Goal: Communication & Community: Answer question/provide support

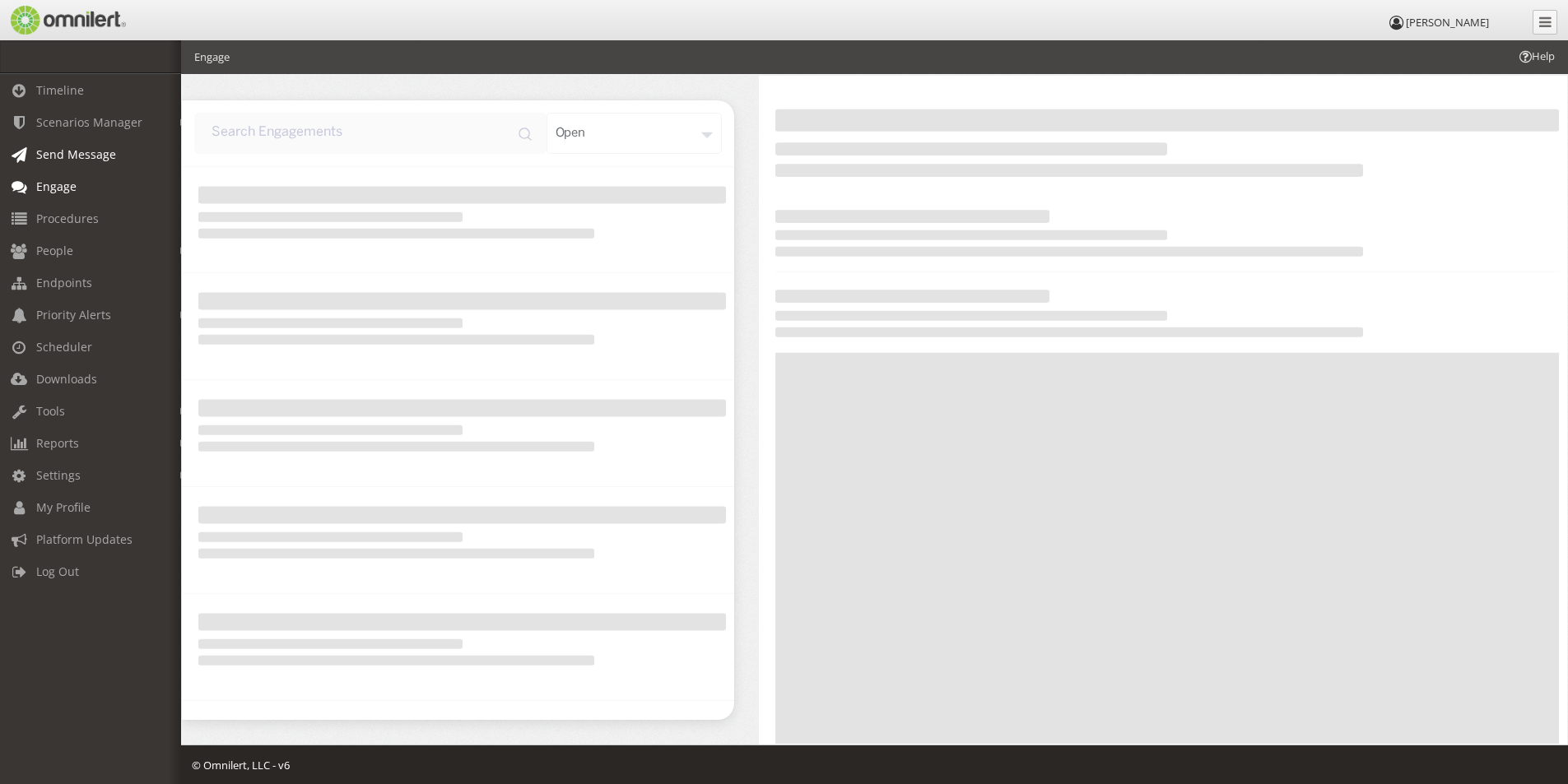
click at [61, 156] on span "Send Message" at bounding box center [76, 154] width 80 height 16
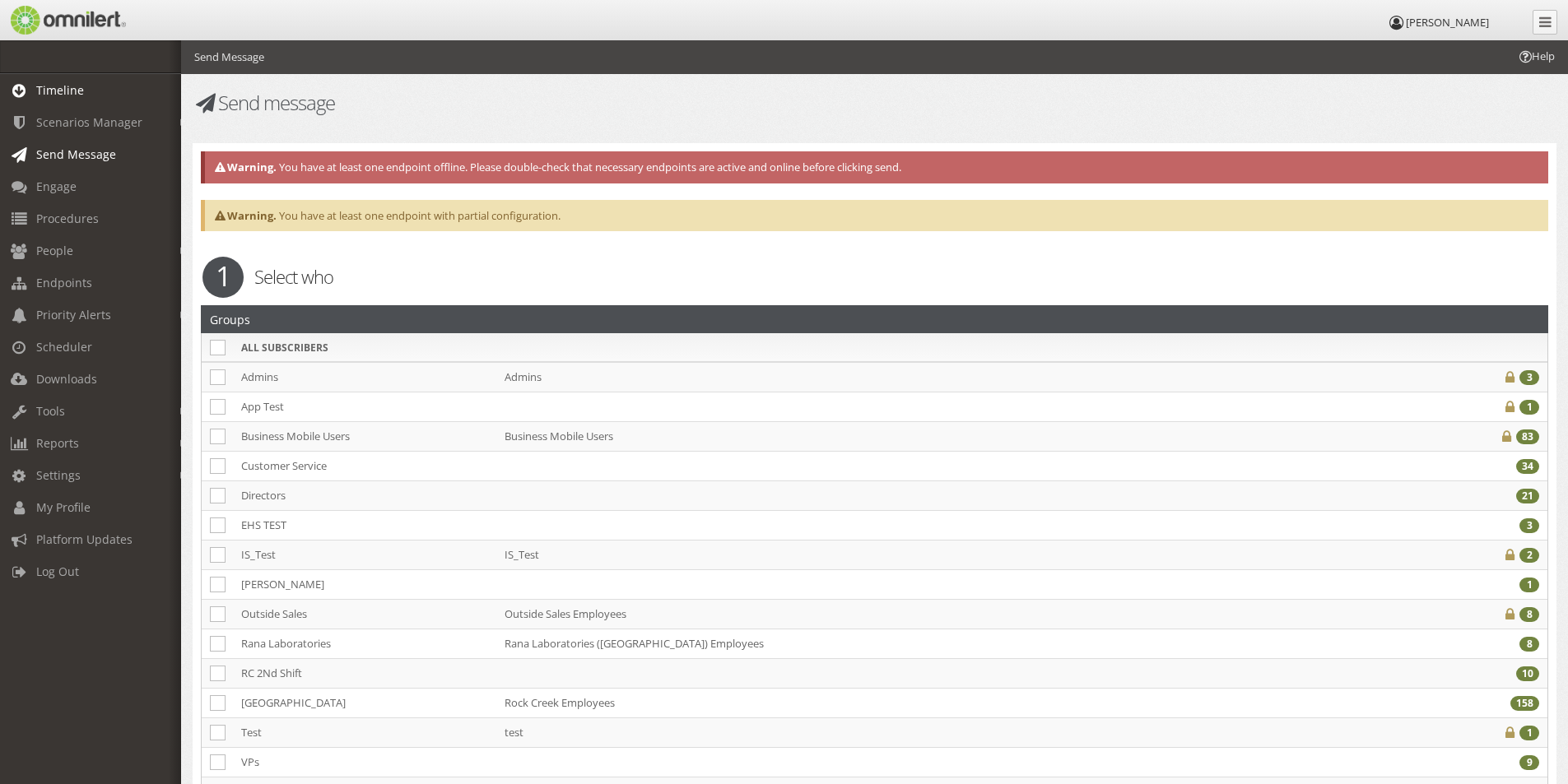
click at [64, 89] on span "Timeline" at bounding box center [60, 90] width 48 height 16
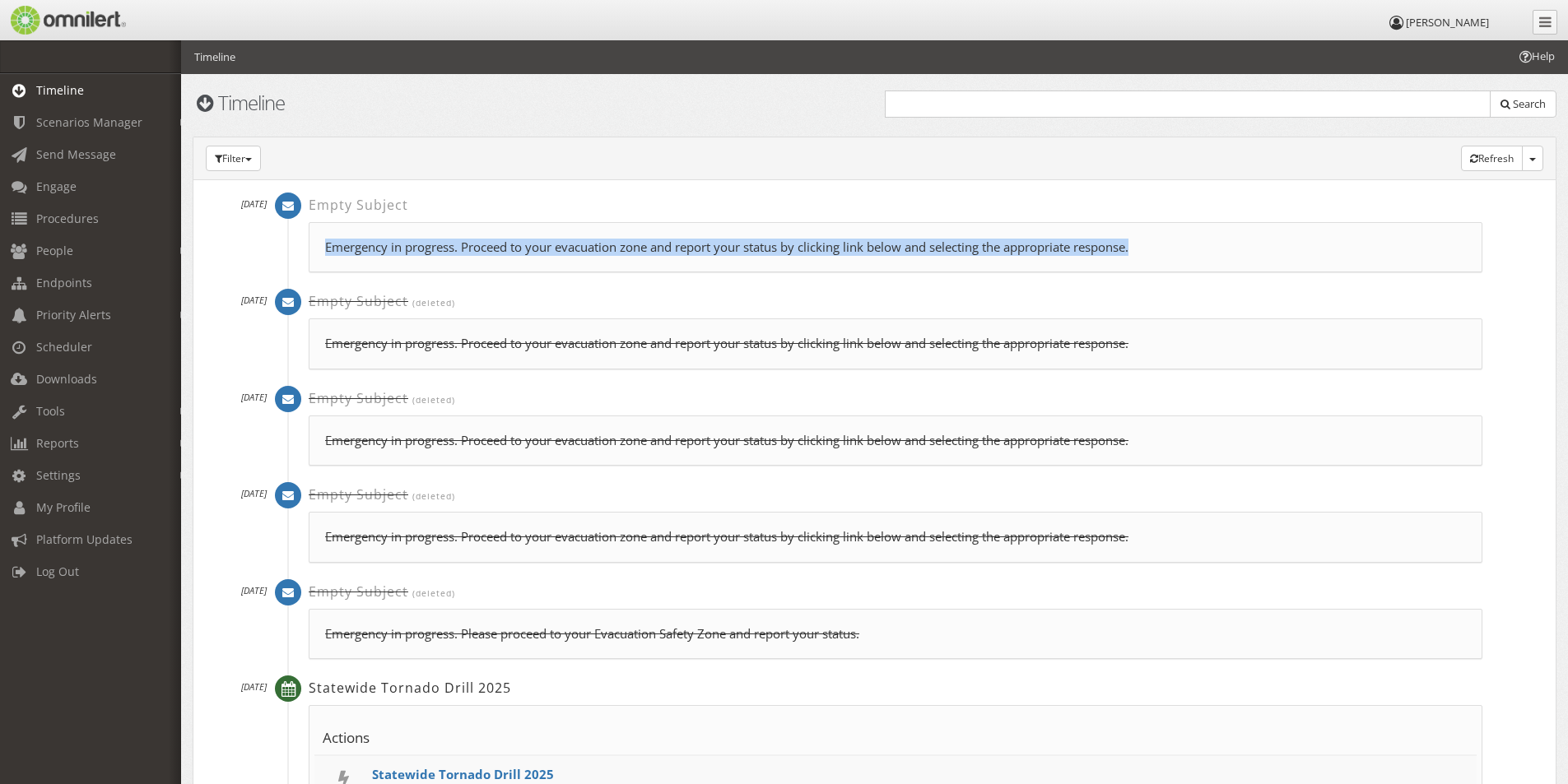
drag, startPoint x: 1149, startPoint y: 252, endPoint x: 316, endPoint y: 251, distance: 833.0
click at [316, 251] on div "Emergency in progress. Proceed to your evacuation zone and report your status b…" at bounding box center [896, 247] width 1174 height 50
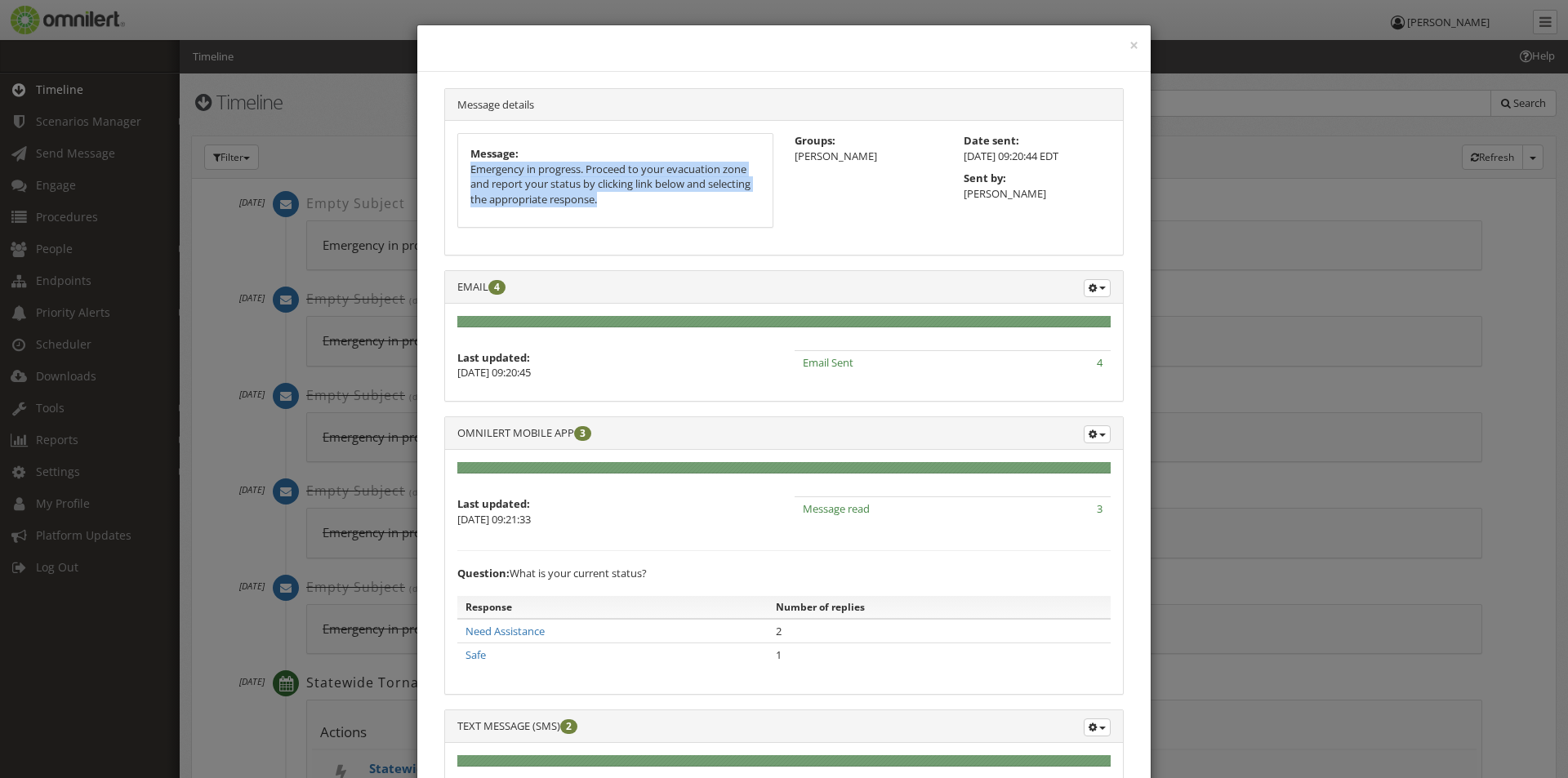
drag, startPoint x: 602, startPoint y: 201, endPoint x: 452, endPoint y: 168, distance: 153.6
click at [459, 168] on div "Message: Emergency in progress. Proceed to your evacuation zone and report your…" at bounding box center [616, 180] width 315 height 92
copy p "Emergency in progress. Proceed to your evacuation zone and report your status b…"
click at [1130, 44] on button "×" at bounding box center [1134, 46] width 9 height 16
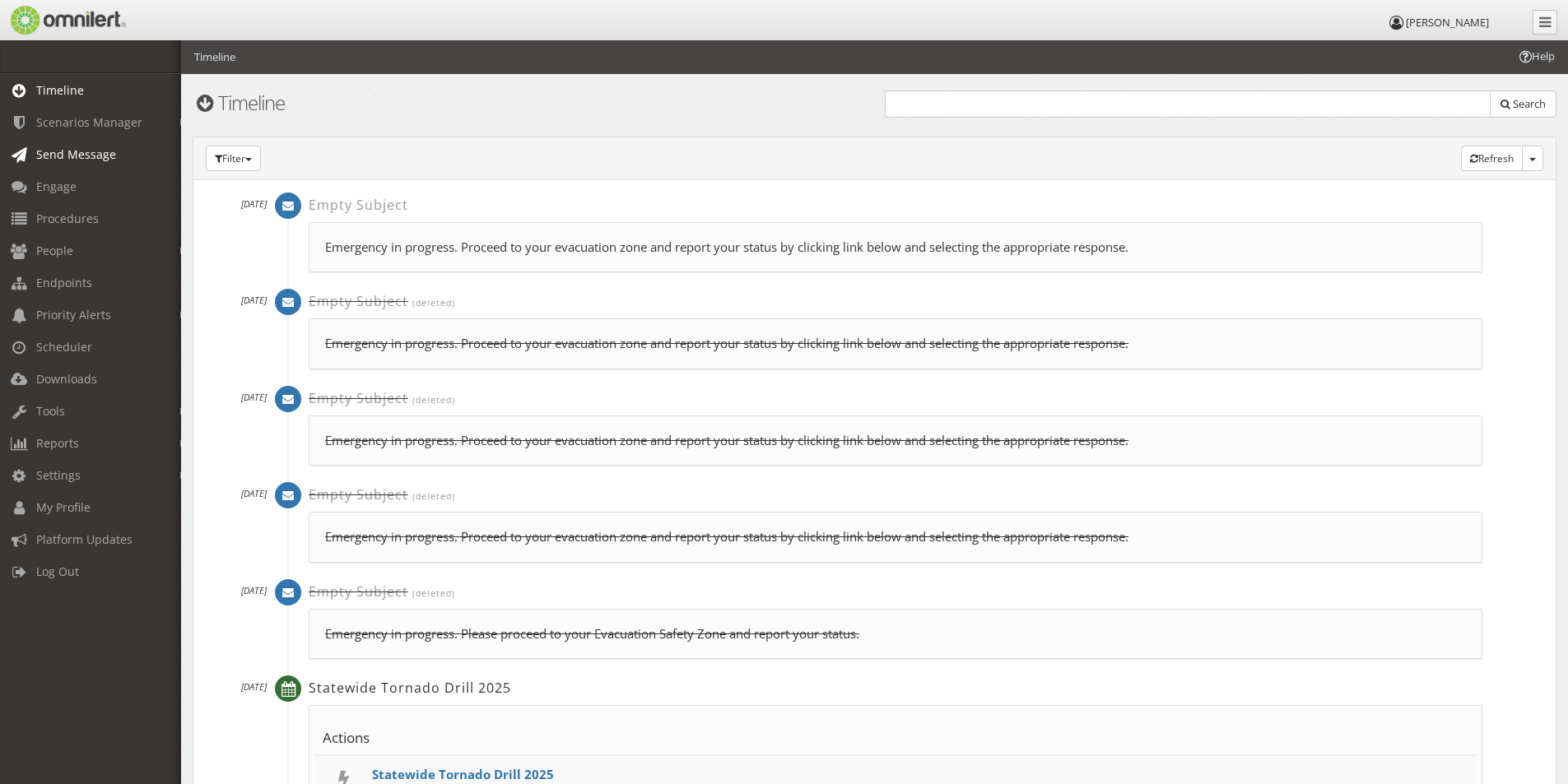
click at [69, 158] on span "Send Message" at bounding box center [76, 154] width 80 height 16
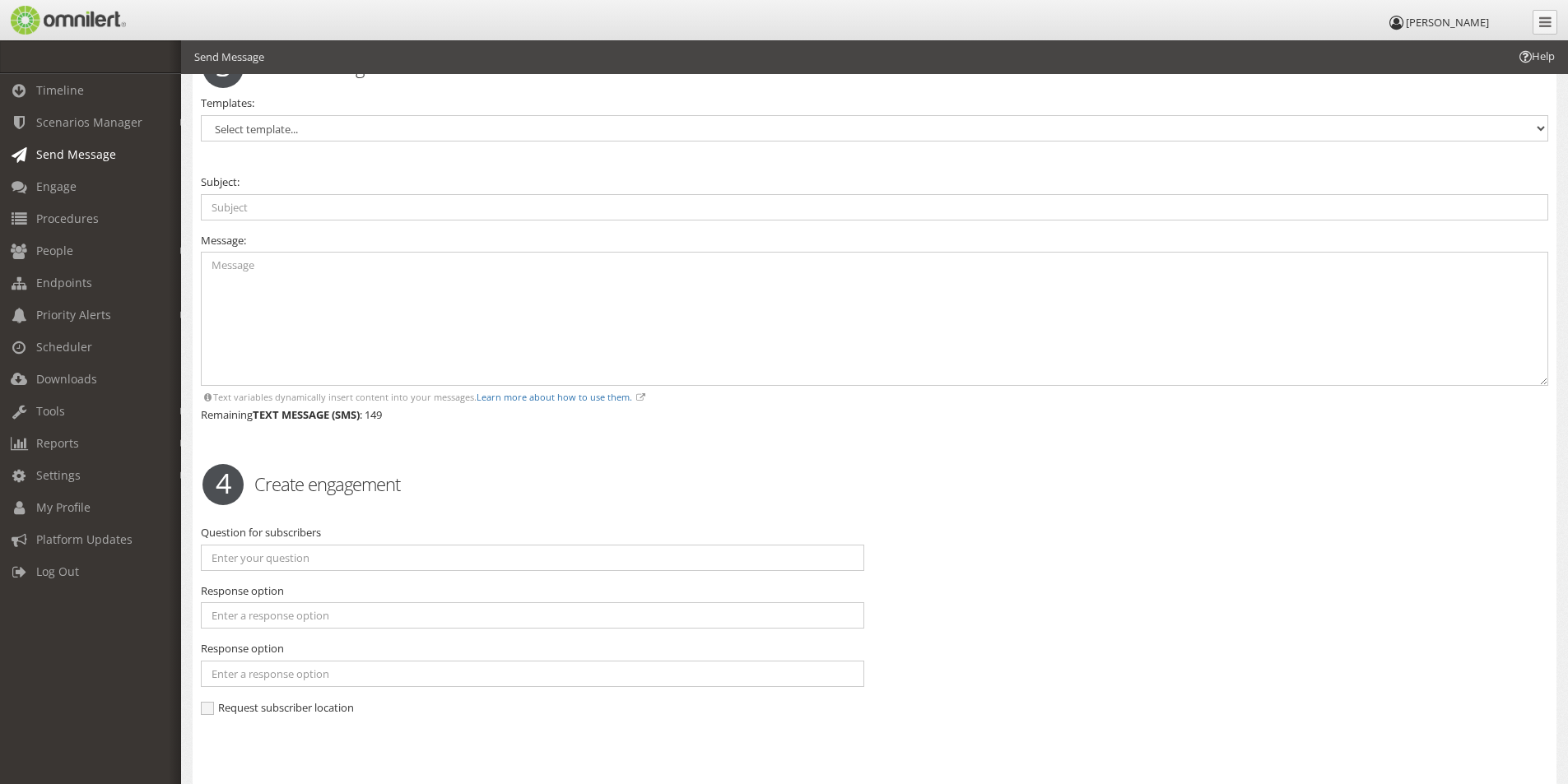
scroll to position [1234, 0]
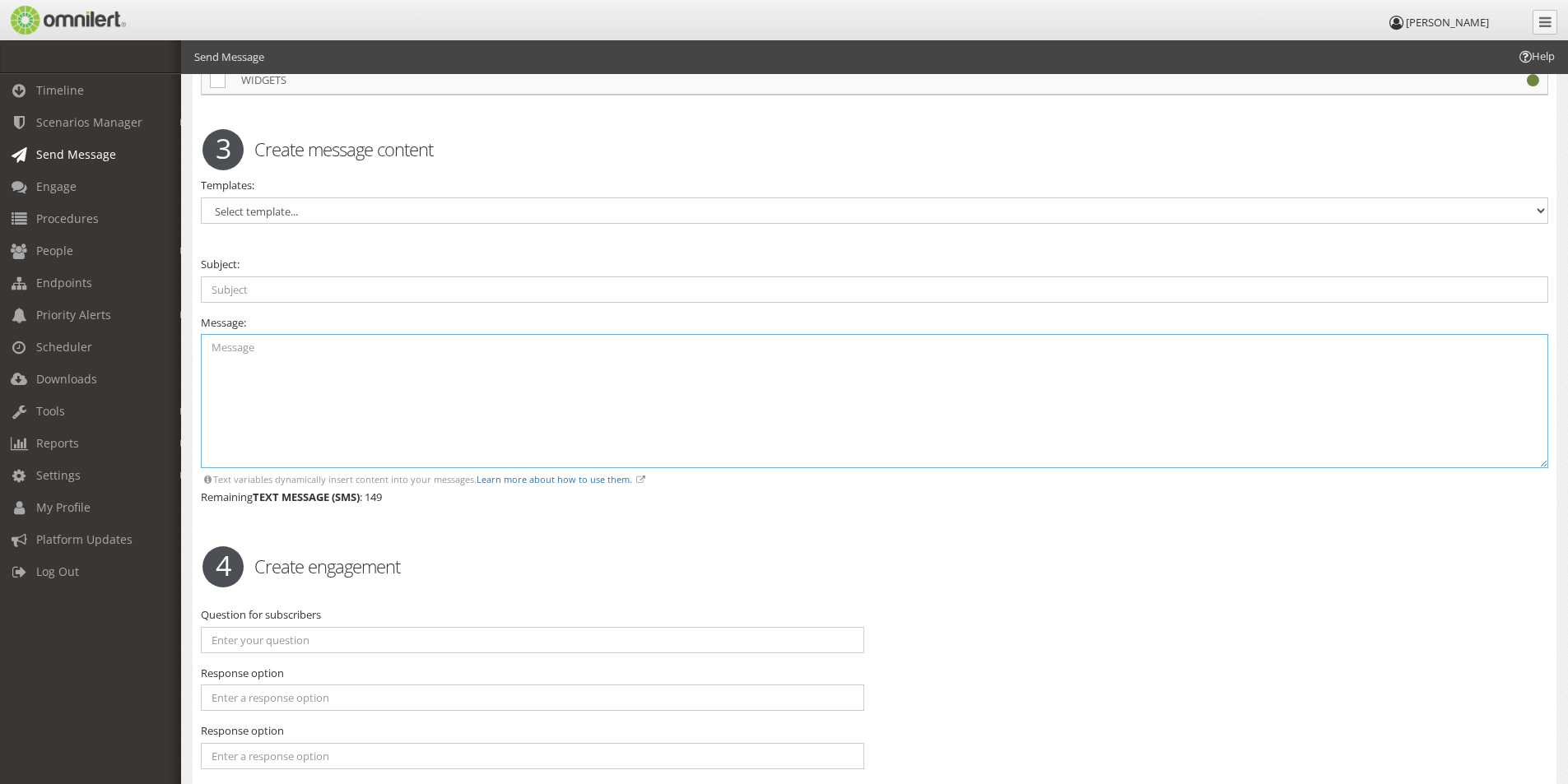
click at [213, 343] on textarea at bounding box center [875, 401] width 1348 height 134
paste textarea "Emergency in progress. Proceed to your evacuation zone and report your status b…"
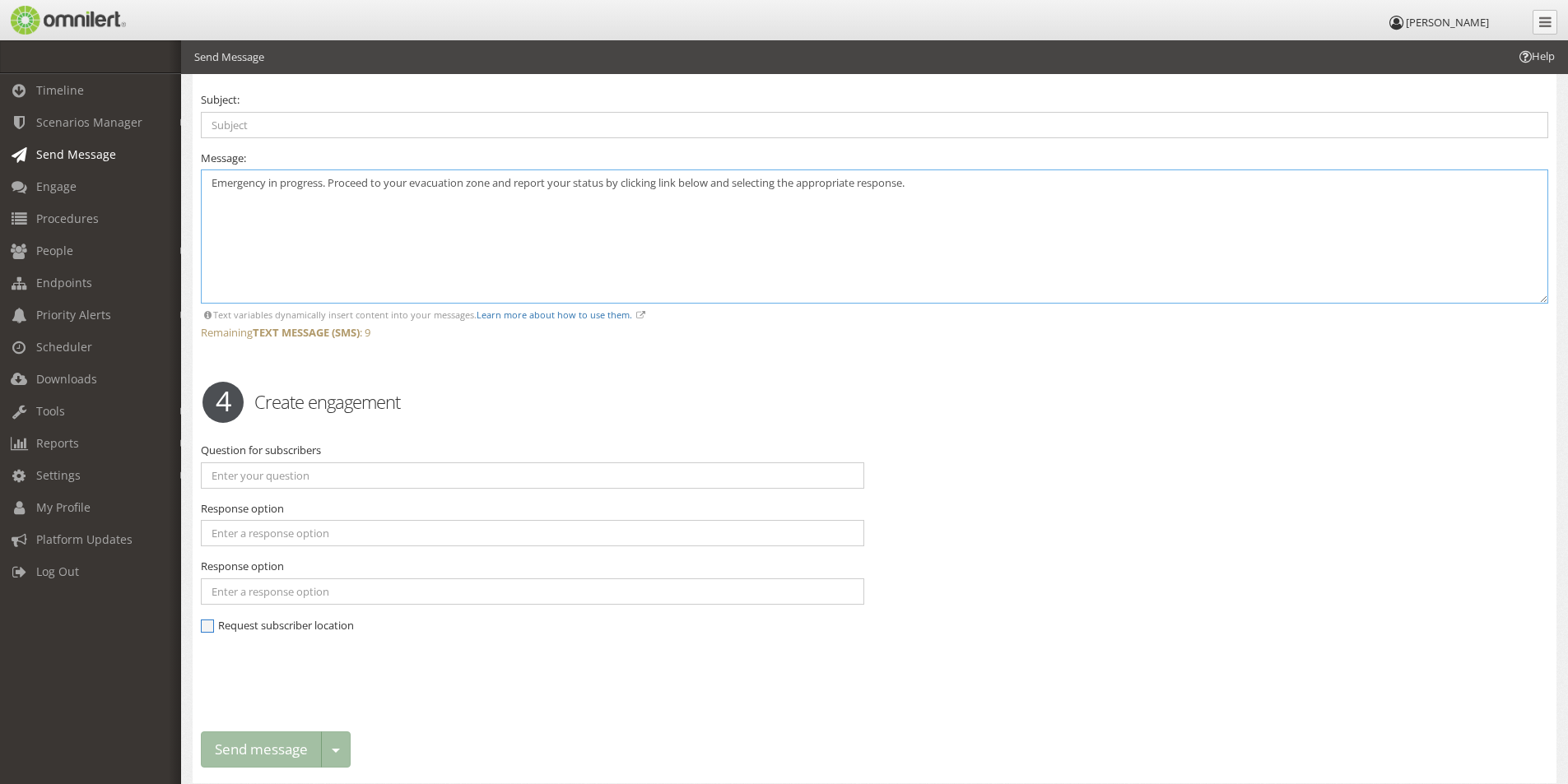
scroll to position [1456, 0]
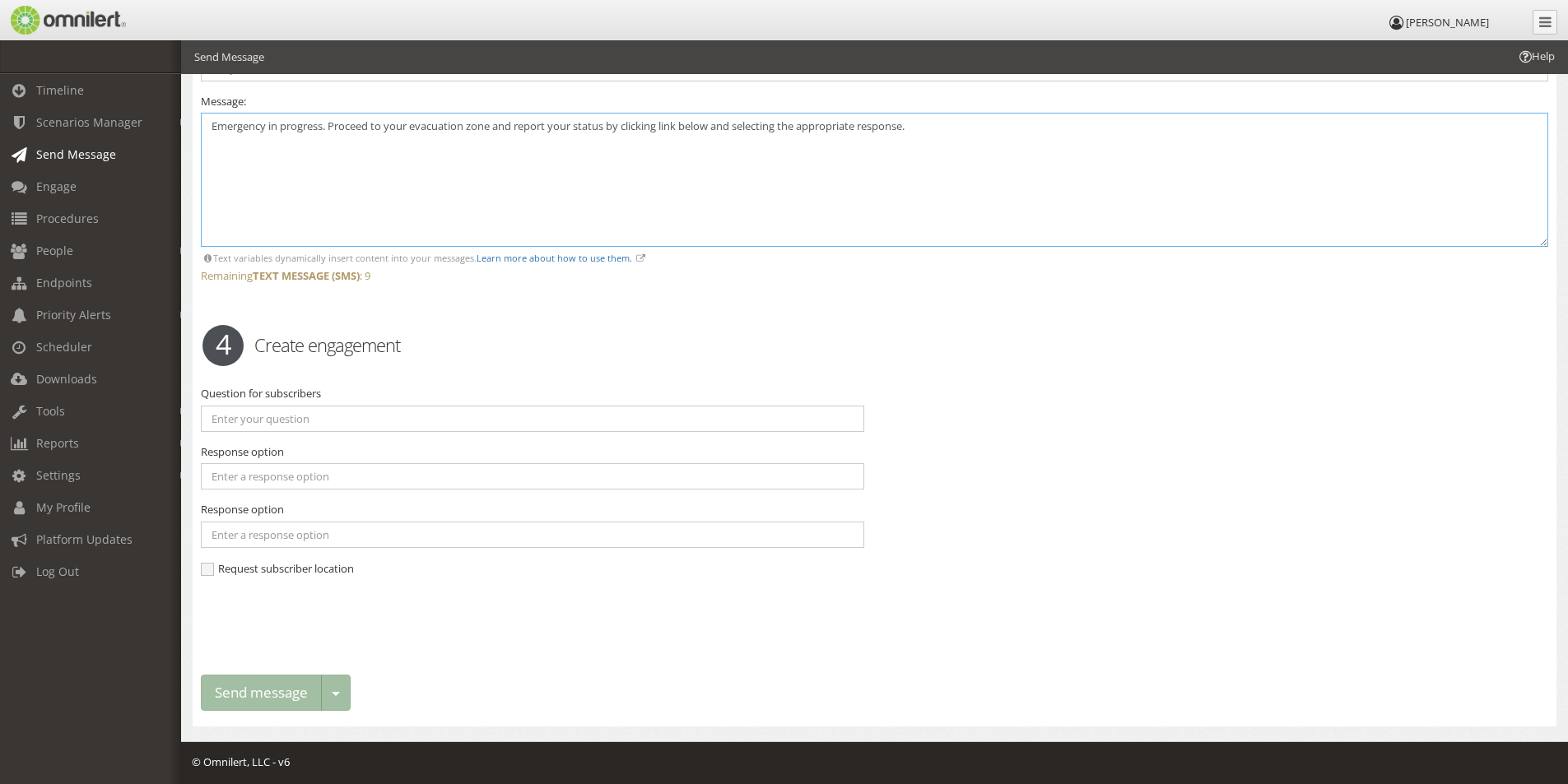
type textarea "Emergency in progress. Proceed to your evacuation zone and report your status b…"
click at [229, 420] on input "text" at bounding box center [532, 419] width 663 height 26
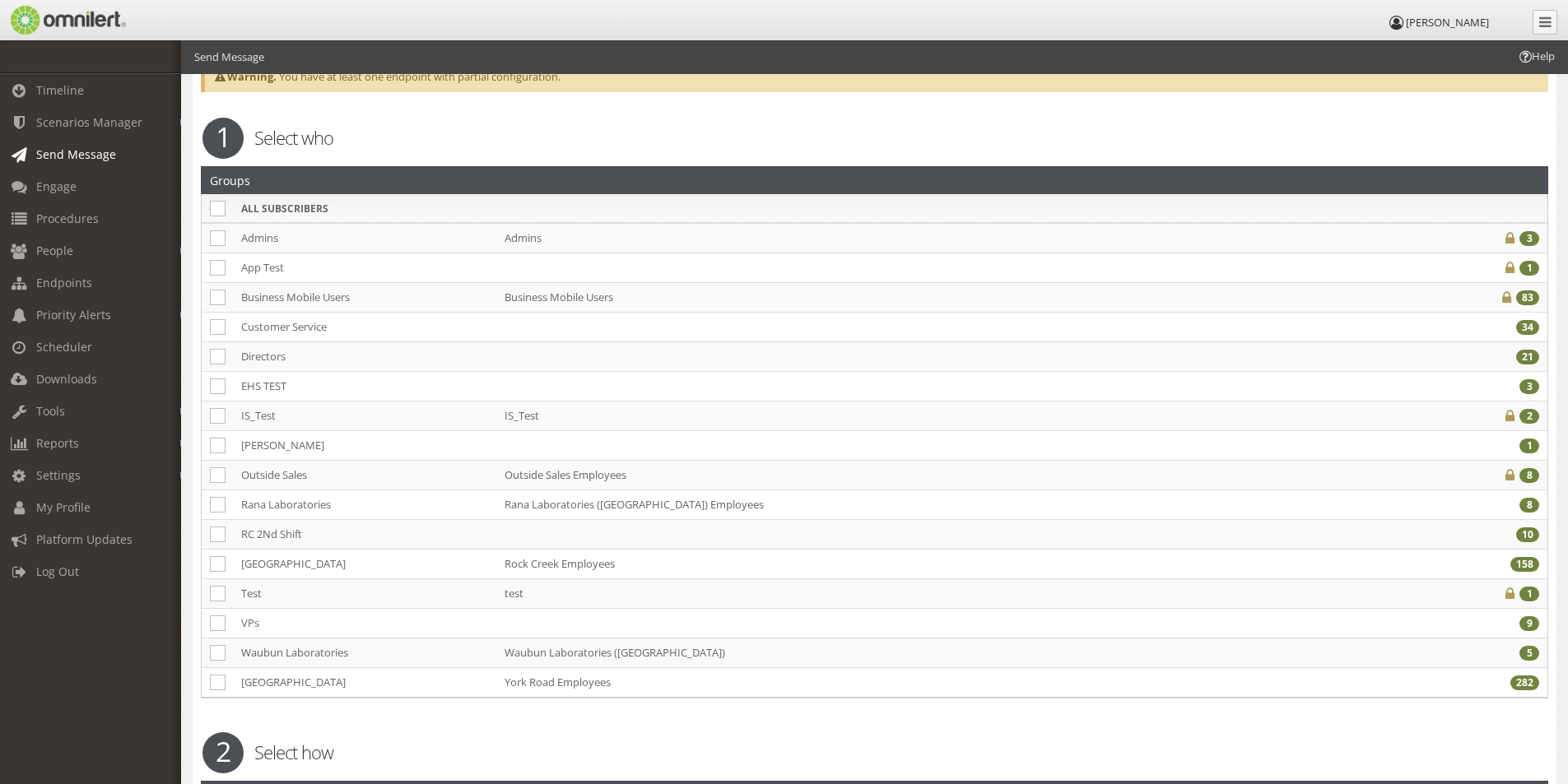
scroll to position [0, 0]
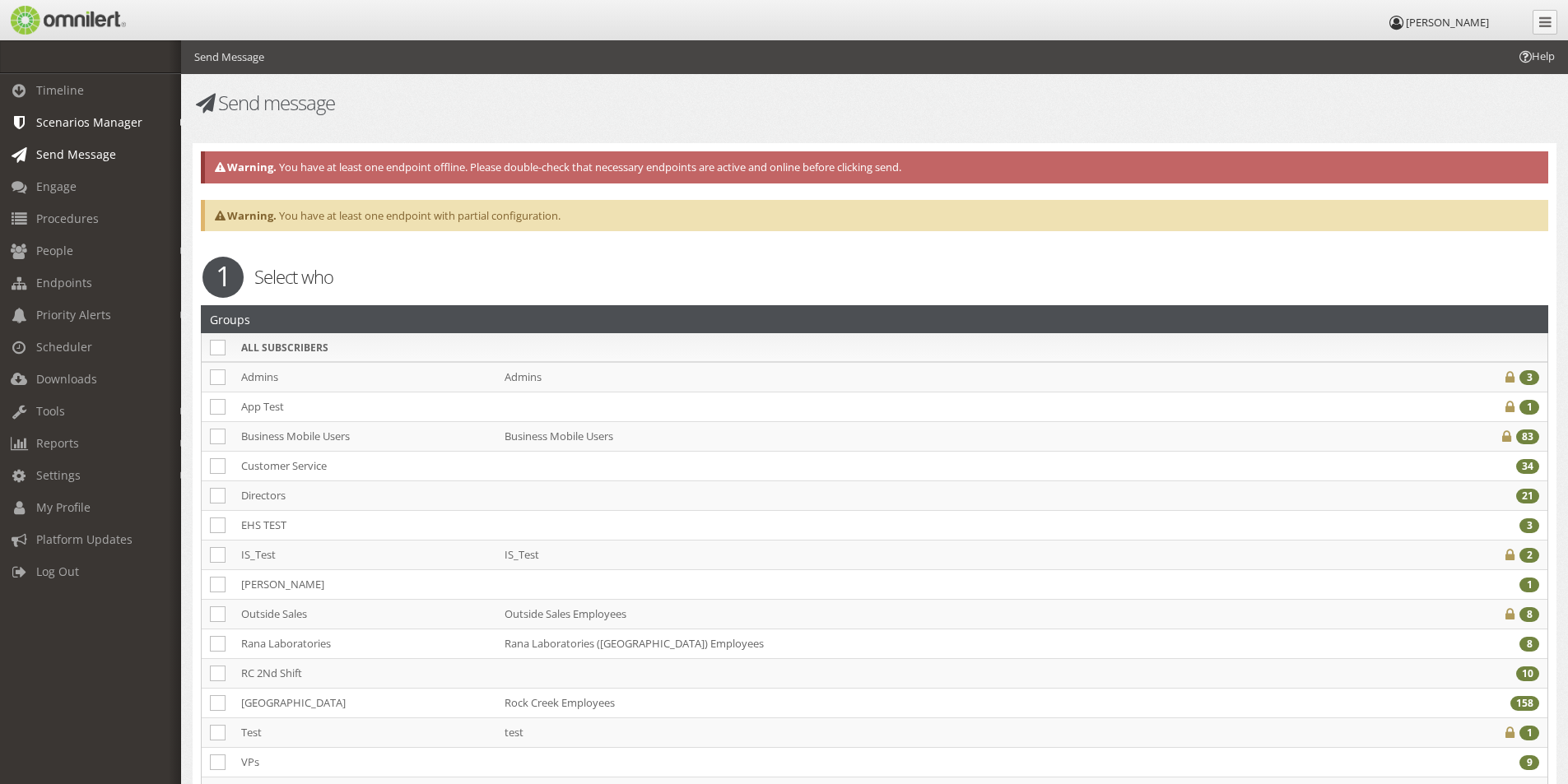
click at [84, 119] on span "Scenarios Manager" at bounding box center [89, 122] width 106 height 16
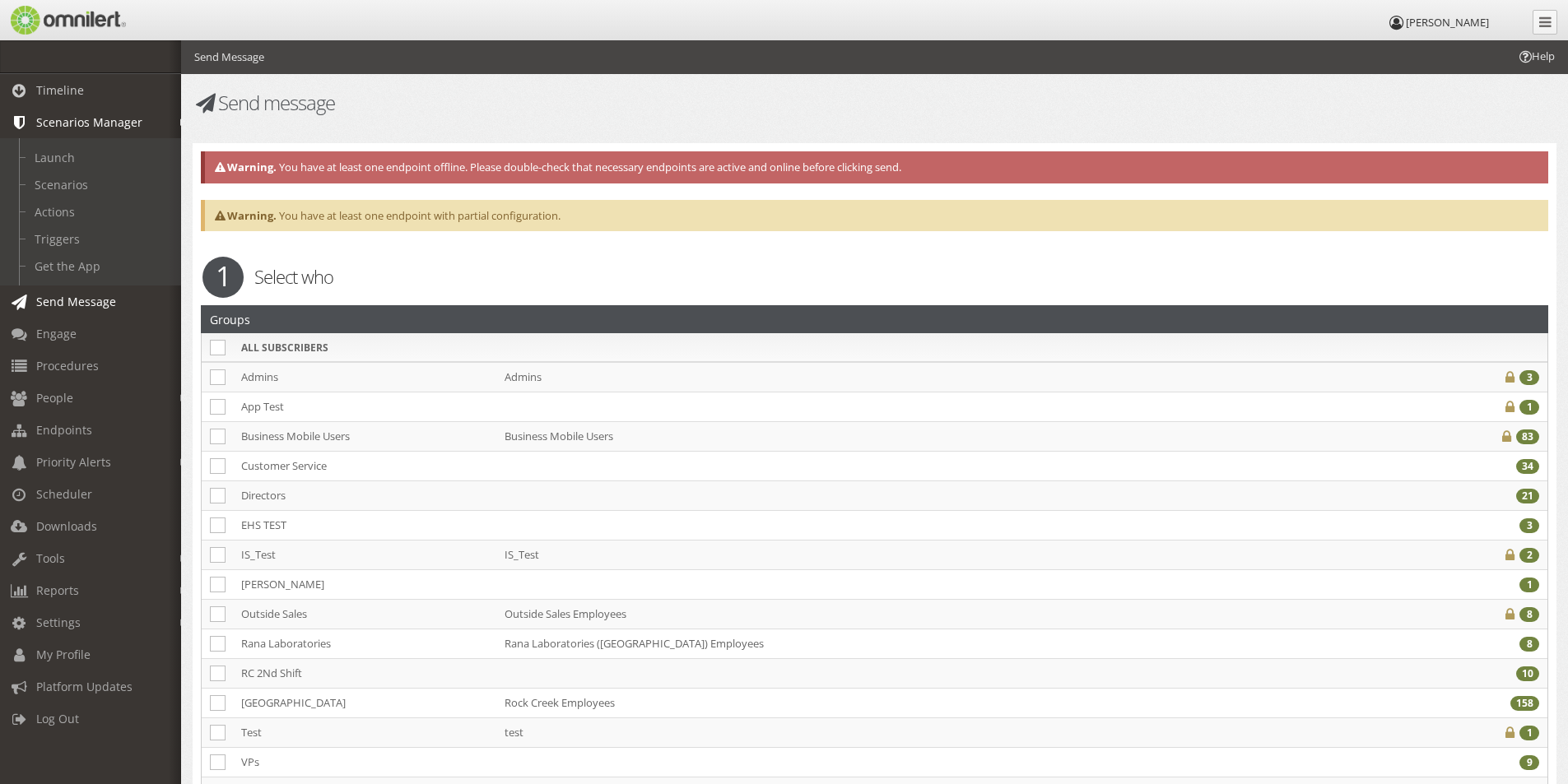
click at [48, 94] on span "Timeline" at bounding box center [60, 90] width 48 height 16
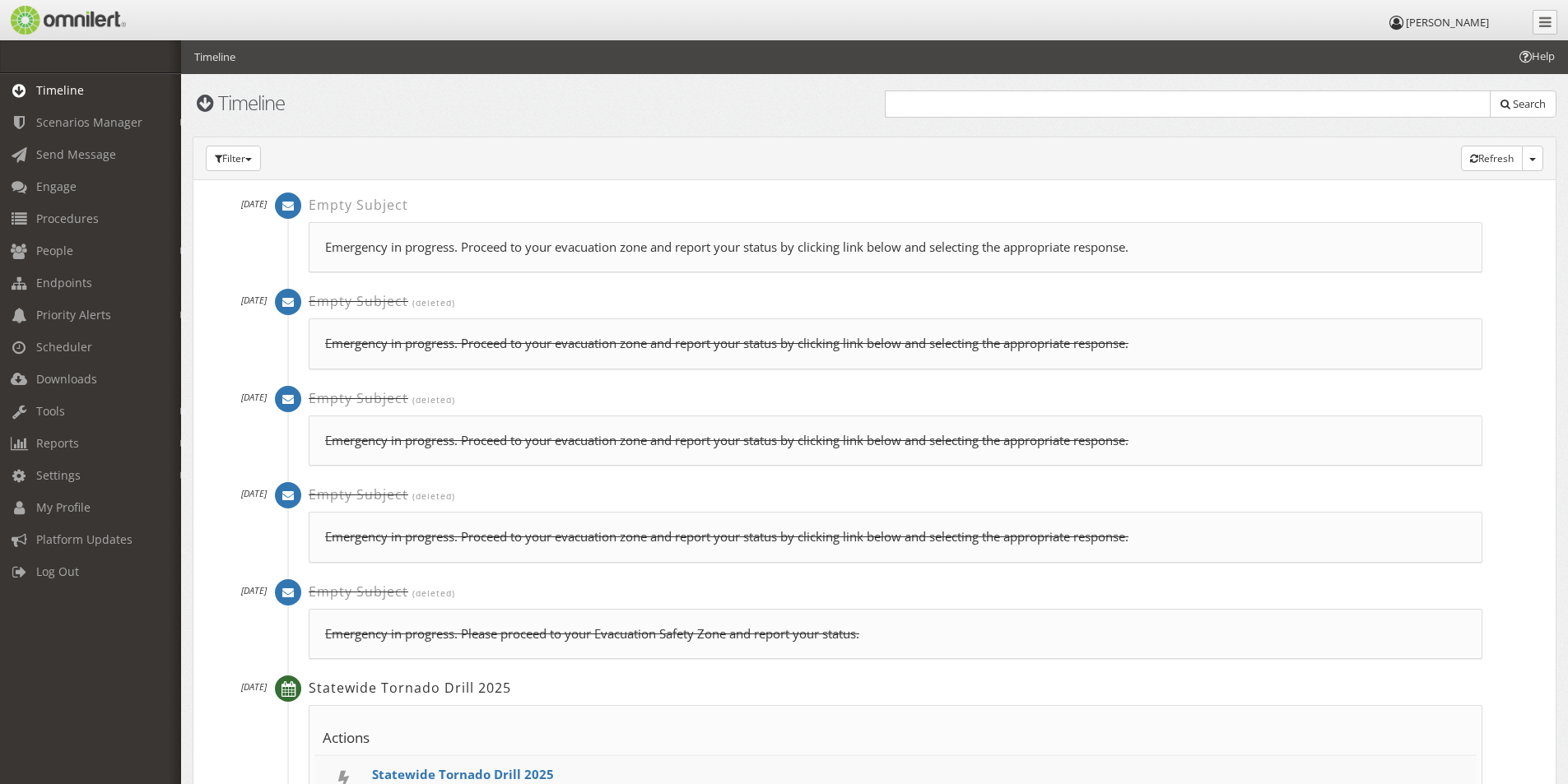
click at [438, 252] on p "Emergency in progress. Proceed to your evacuation zone and report your status b…" at bounding box center [896, 247] width 1141 height 17
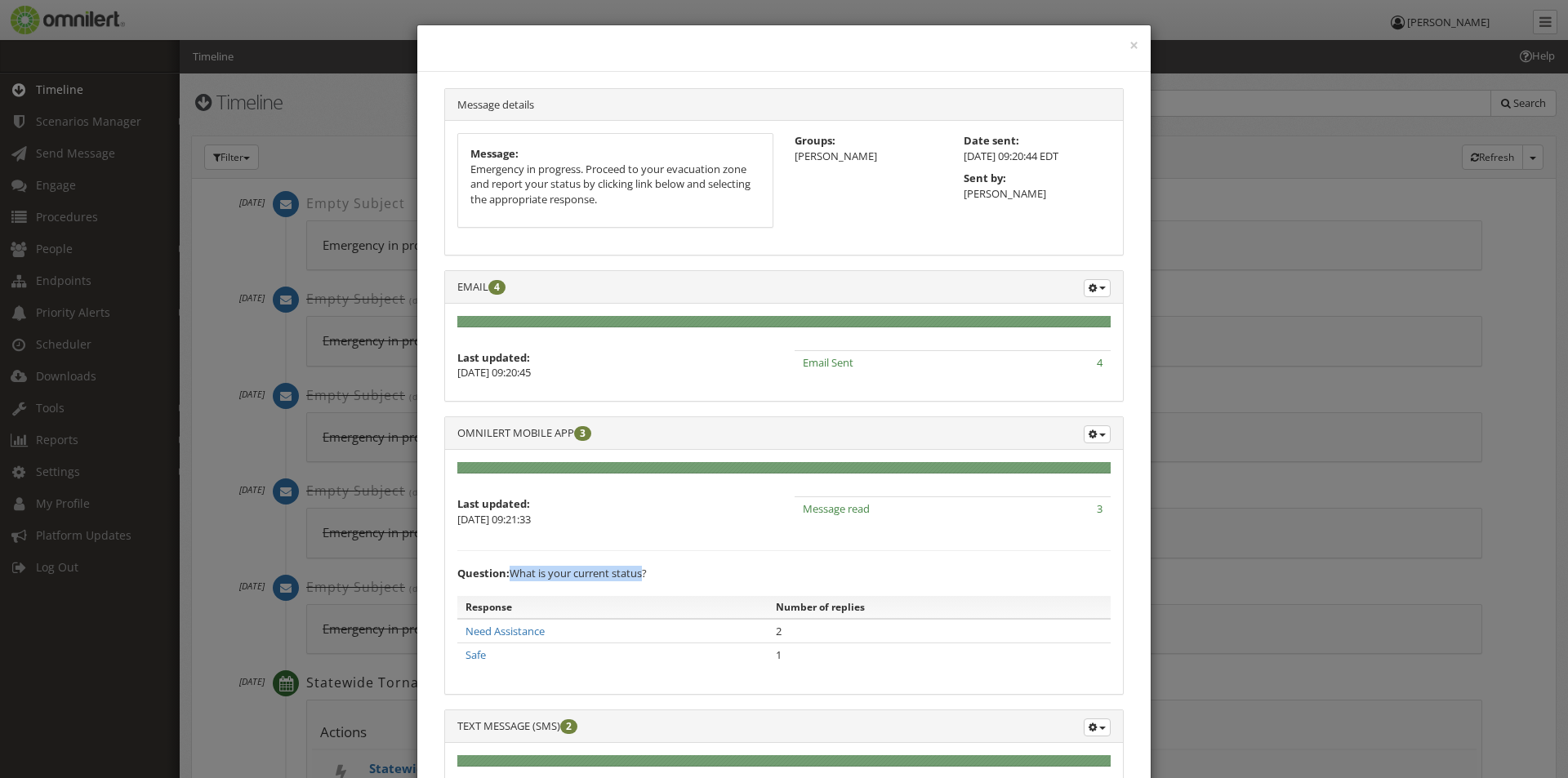
drag, startPoint x: 506, startPoint y: 571, endPoint x: 640, endPoint y: 571, distance: 134.0
click at [640, 571] on div "Question: What is your current status?" at bounding box center [784, 573] width 653 height 16
click at [334, 99] on div "× Message details Message: Emergency in progress. Proceed to your evacuation zo…" at bounding box center [784, 389] width 1568 height 778
click at [1130, 39] on button "×" at bounding box center [1134, 46] width 9 height 16
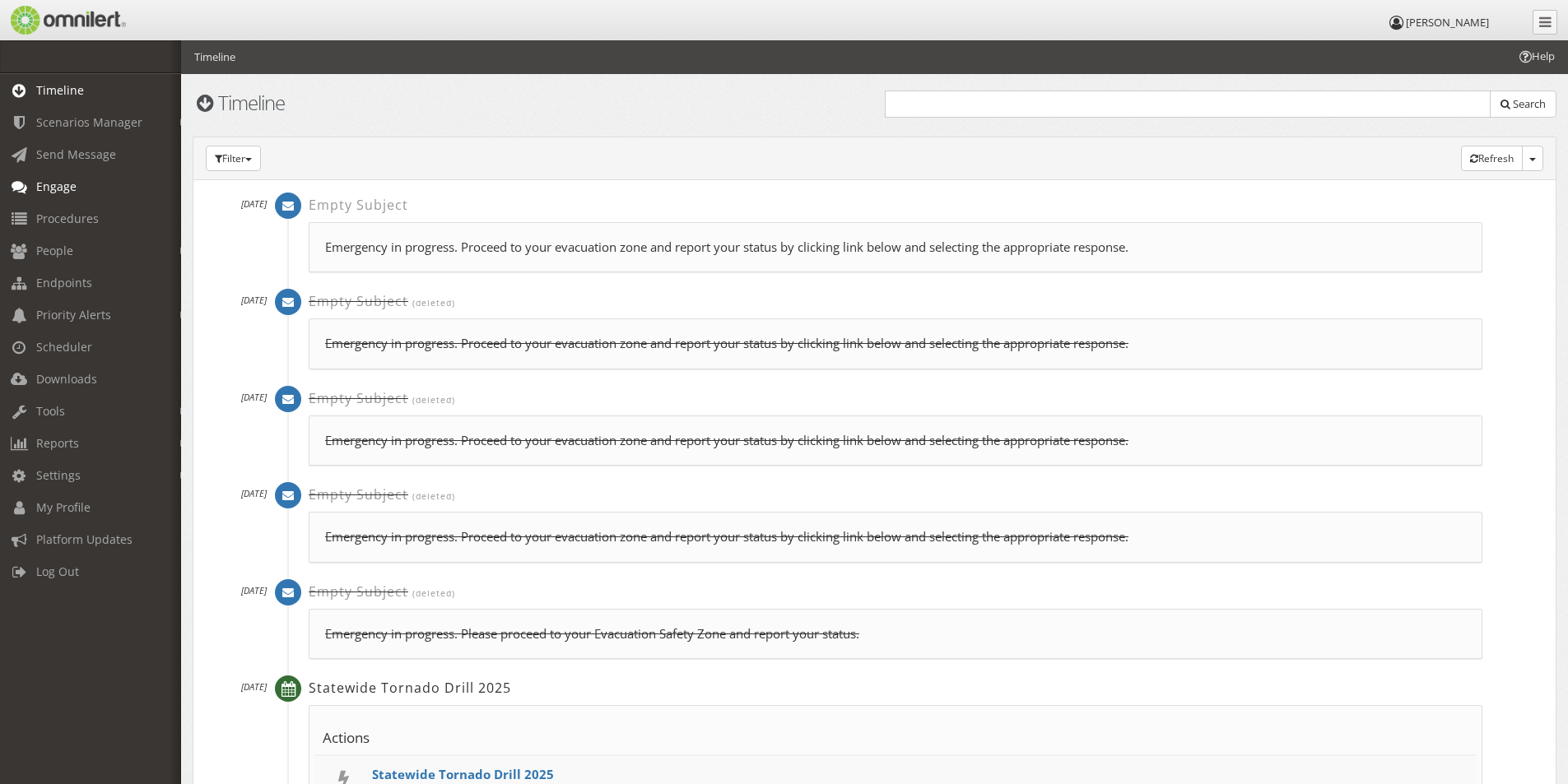
click at [54, 188] on span "Engage" at bounding box center [56, 186] width 40 height 16
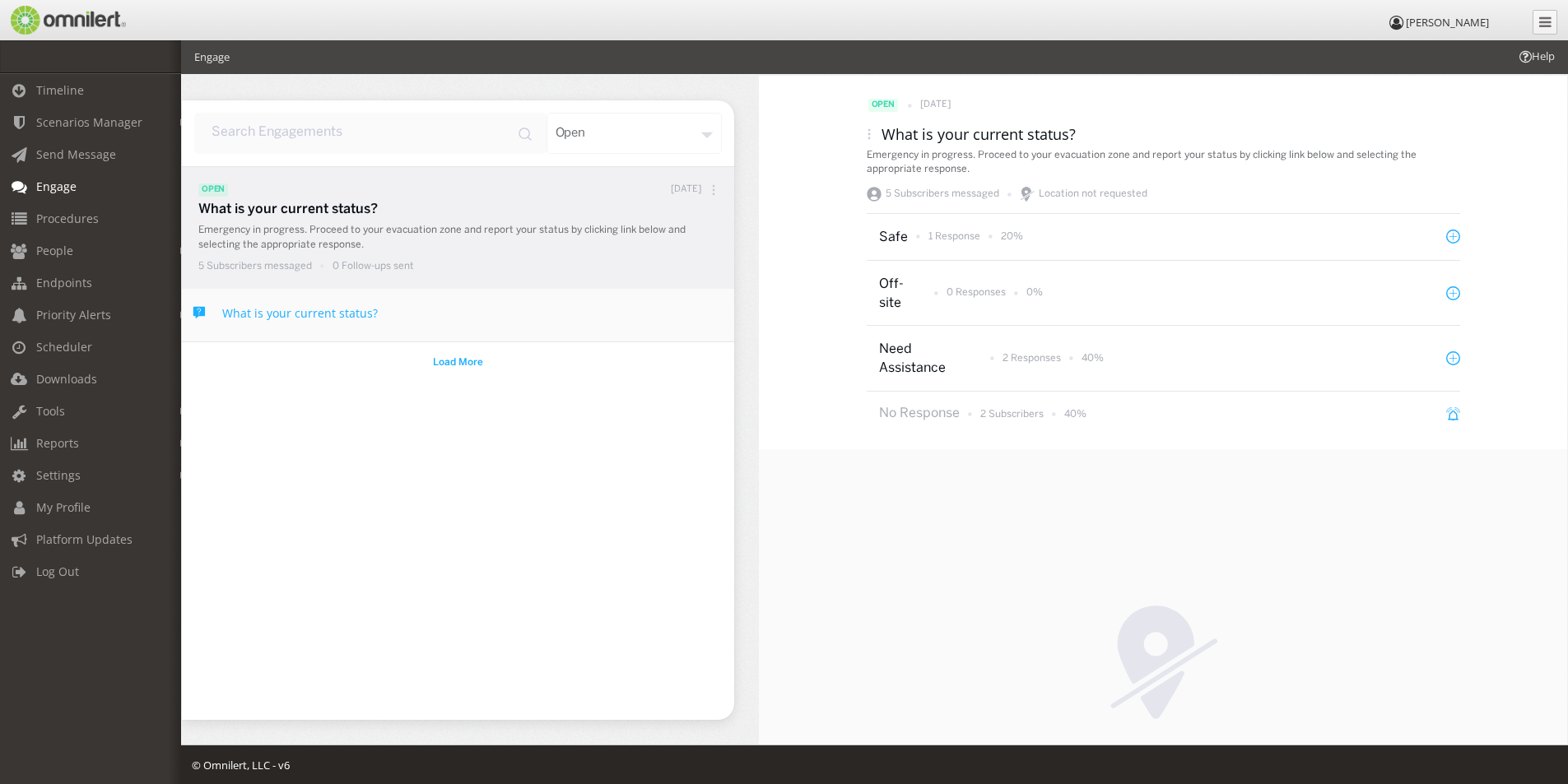
click at [53, 189] on span "Engage" at bounding box center [56, 186] width 40 height 16
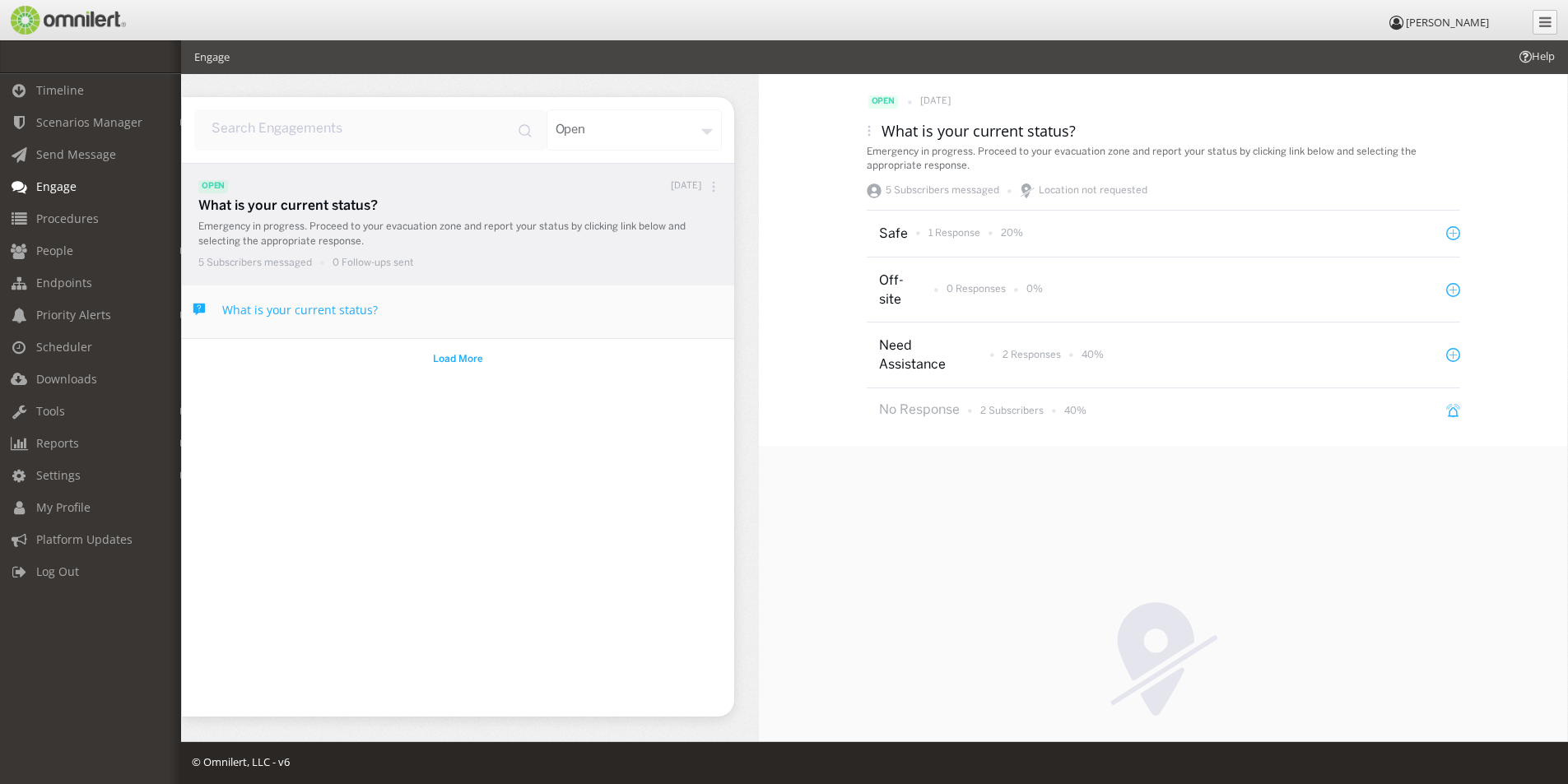
click at [709, 125] on div "open" at bounding box center [634, 130] width 176 height 41
click at [631, 203] on div "All" at bounding box center [661, 208] width 121 height 35
click at [42, 154] on span "Send Message" at bounding box center [76, 154] width 80 height 16
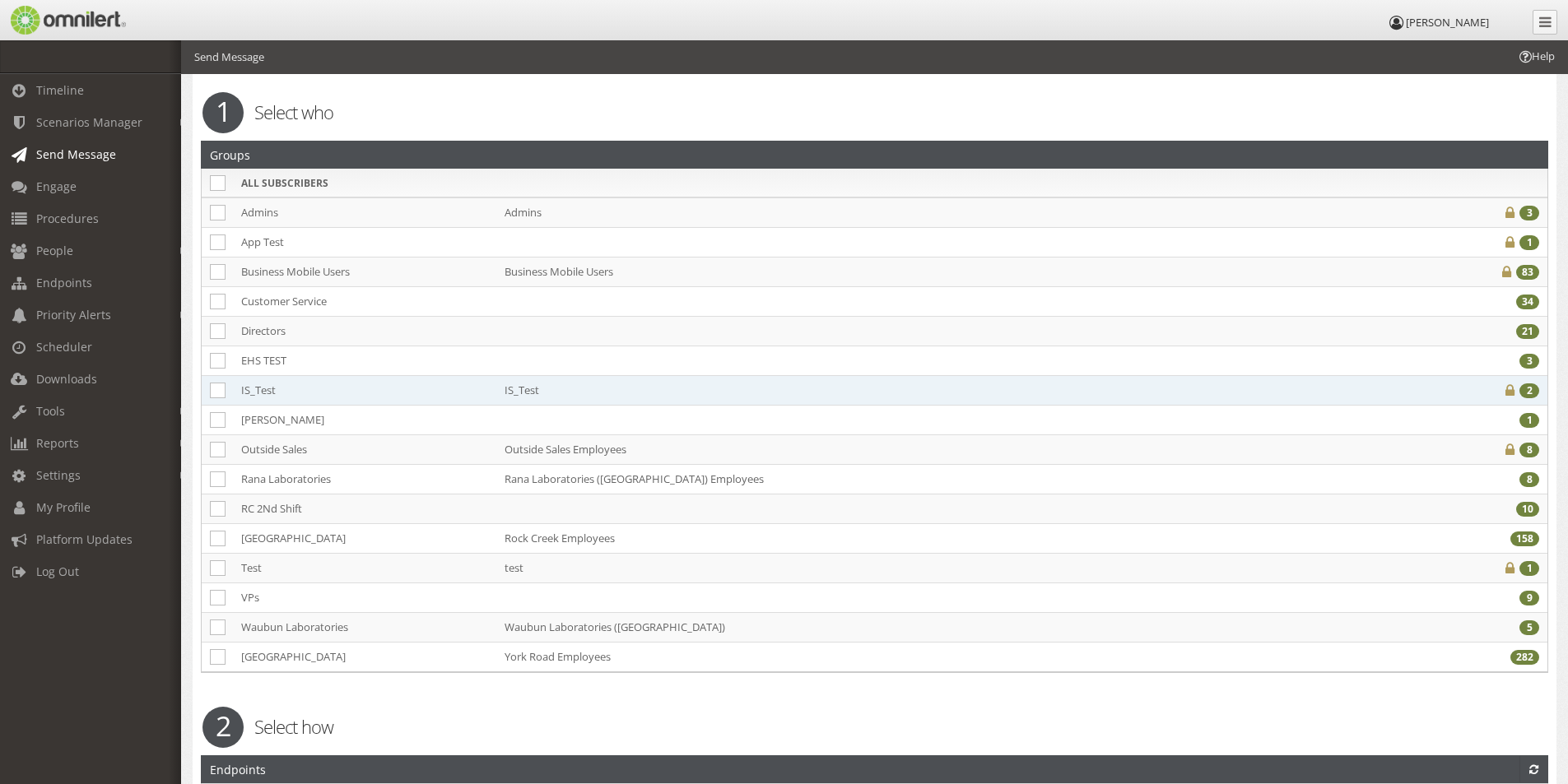
scroll to position [247, 0]
